Goal: Find specific page/section: Find specific page/section

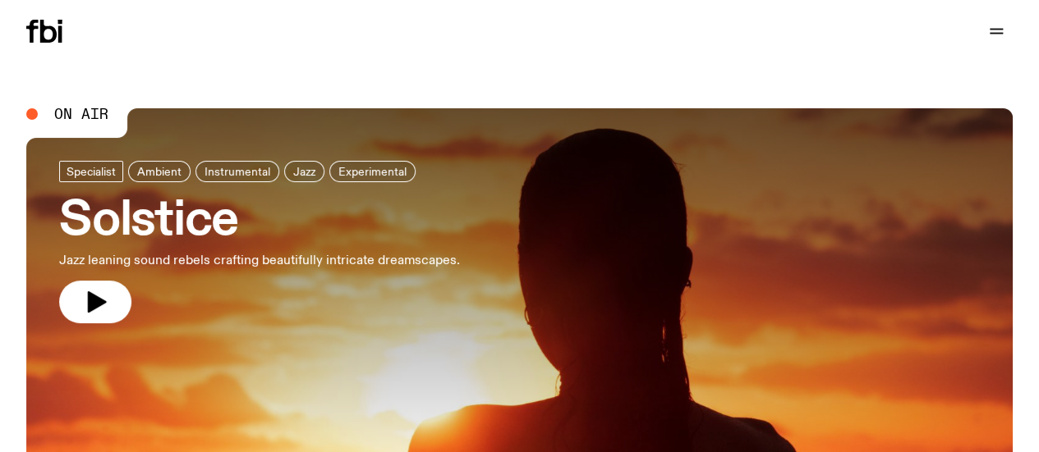
click at [0, 0] on link "Schedule" at bounding box center [0, 0] width 0 height 0
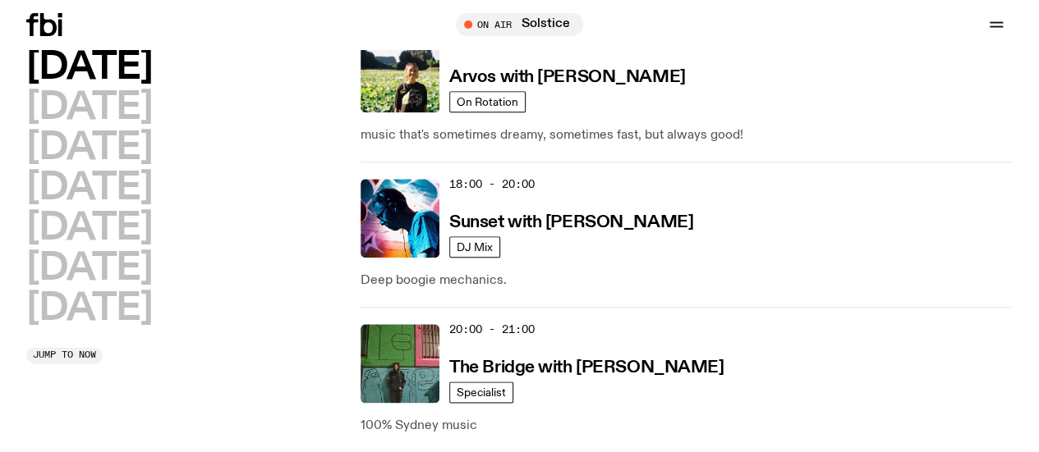
scroll to position [829, 0]
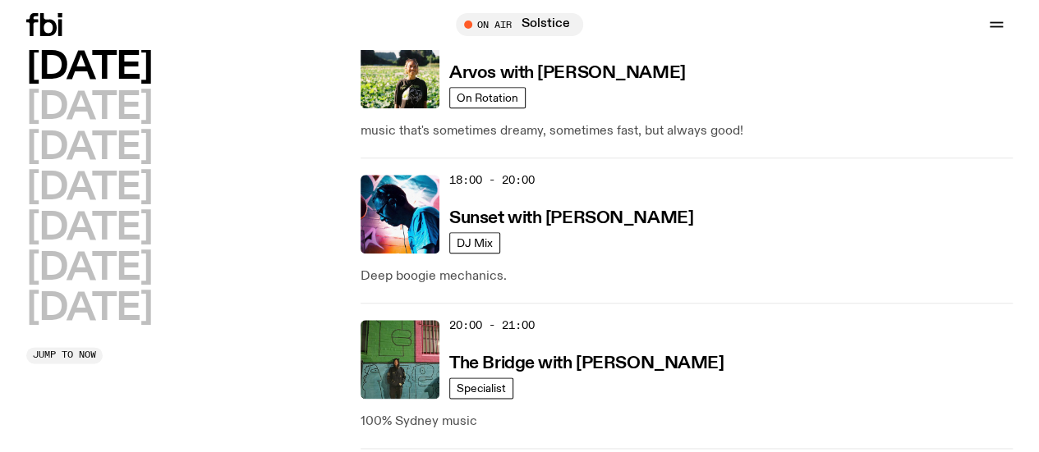
click at [0, 0] on span "Tune in live" at bounding box center [0, 0] width 0 height 0
